Goal: Task Accomplishment & Management: Manage account settings

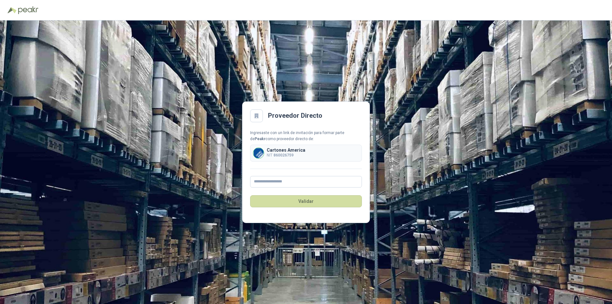
click at [259, 153] on img at bounding box center [258, 153] width 11 height 11
click at [278, 180] on input "text" at bounding box center [306, 182] width 112 height 12
type input "**********"
click at [305, 200] on button "Validar" at bounding box center [306, 201] width 112 height 12
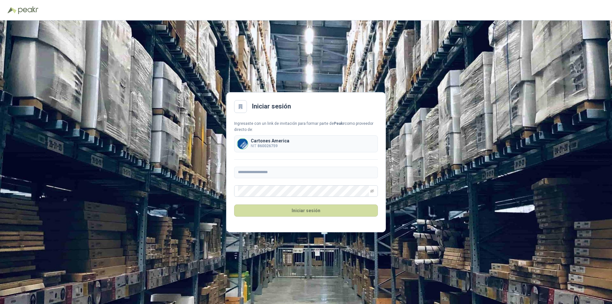
drag, startPoint x: 314, startPoint y: 210, endPoint x: 320, endPoint y: 273, distance: 62.9
click at [320, 273] on div "**********" at bounding box center [306, 161] width 612 height 283
click at [306, 208] on button "Iniciar sesión" at bounding box center [306, 210] width 144 height 12
click at [304, 210] on button "Iniciar sesión" at bounding box center [306, 210] width 144 height 12
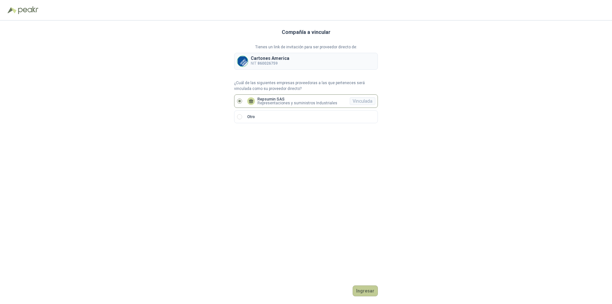
click at [363, 289] on button "Ingresar" at bounding box center [365, 290] width 25 height 11
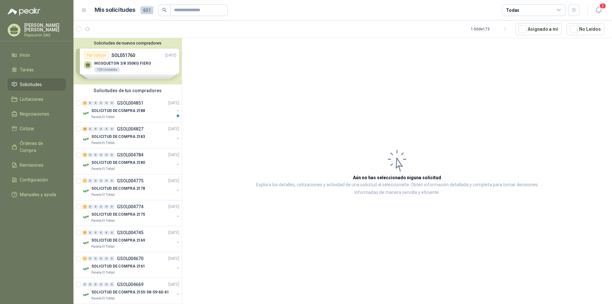
click at [104, 62] on div "Solicitudes de nuevos compradores Por cotizar SOL051760 [DATE] MOSQUETON 3/8 35…" at bounding box center [128, 61] width 108 height 46
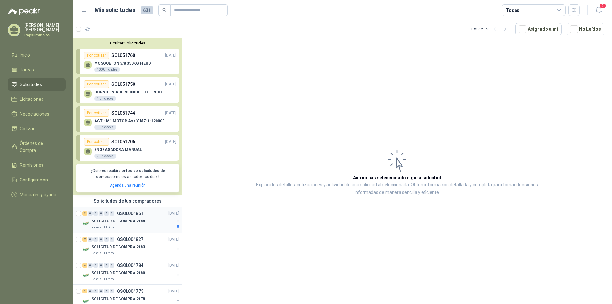
click at [111, 220] on p "SOLICITUD DE COMPRA 2188" at bounding box center [118, 221] width 54 height 6
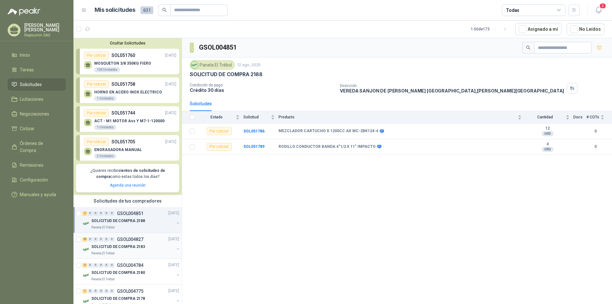
click at [111, 245] on p "SOLICITUD DE COMPRA 2183" at bounding box center [118, 247] width 54 height 6
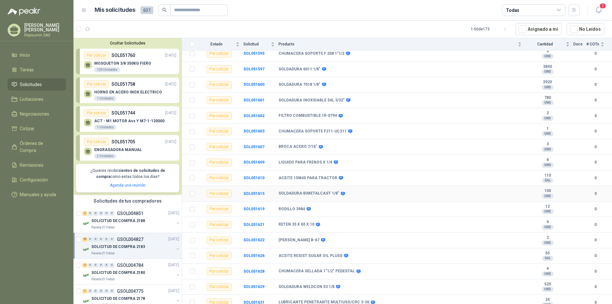
scroll to position [128, 0]
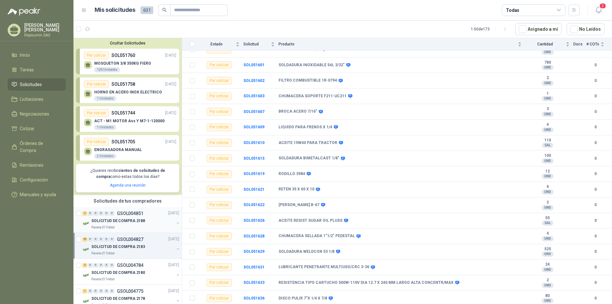
click at [105, 221] on p "SOLICITUD DE COMPRA 2188" at bounding box center [118, 221] width 54 height 6
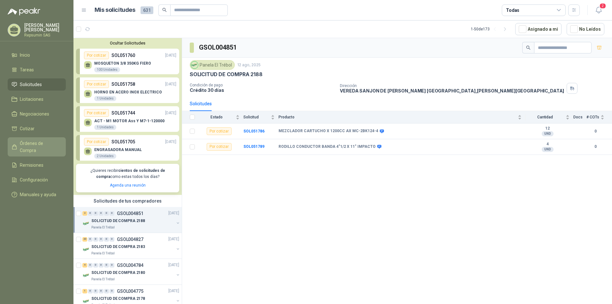
click at [28, 144] on span "Órdenes de Compra" at bounding box center [40, 147] width 40 height 14
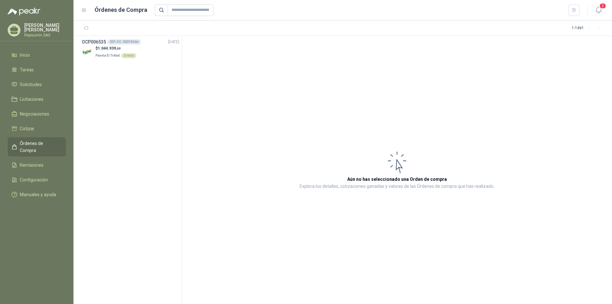
click at [38, 26] on p "[PERSON_NAME] [PERSON_NAME]" at bounding box center [45, 27] width 42 height 9
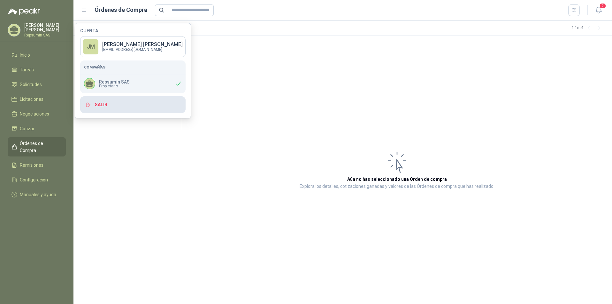
click at [105, 105] on button "Salir" at bounding box center [132, 104] width 105 height 17
